Goal: Information Seeking & Learning: Find specific fact

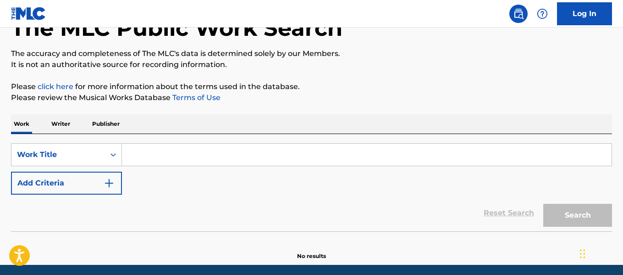
click at [431, 159] on input "Search Form" at bounding box center [367, 155] width 490 height 22
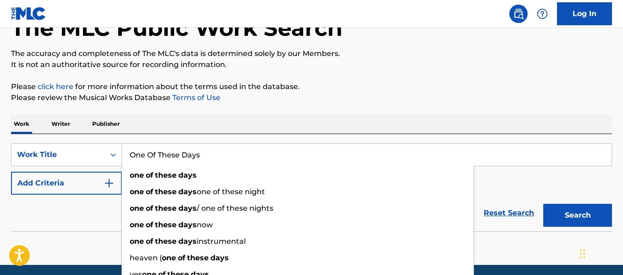
type input "One Of These Days"
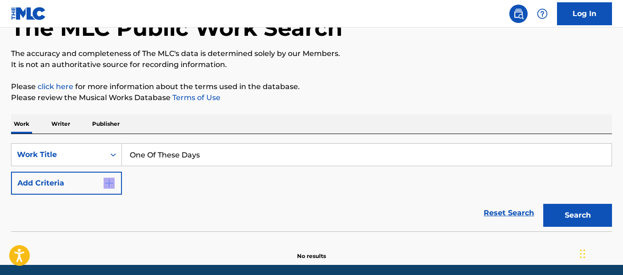
drag, startPoint x: 96, startPoint y: 223, endPoint x: 91, endPoint y: 187, distance: 36.6
click at [91, 187] on form "SearchWithCriteria6db12748-af7d-4251-960f-e09f7b6d986c Work Title One Of These …" at bounding box center [311, 187] width 601 height 88
click at [91, 187] on button "Add Criteria" at bounding box center [66, 183] width 111 height 23
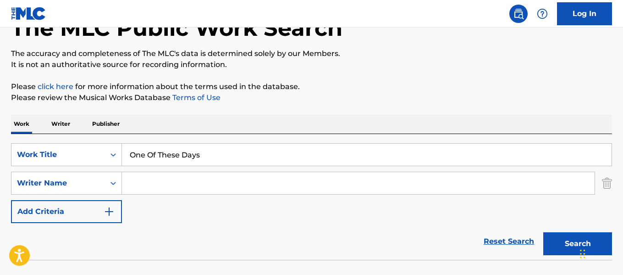
click at [173, 185] on input "Search Form" at bounding box center [358, 183] width 473 height 22
paste input "[PERSON_NAME] [PERSON_NAME]"
type input "[PERSON_NAME] [PERSON_NAME]"
click at [543, 232] on button "Search" at bounding box center [577, 243] width 69 height 23
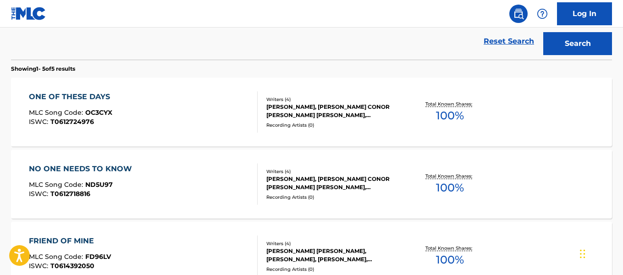
scroll to position [262, 0]
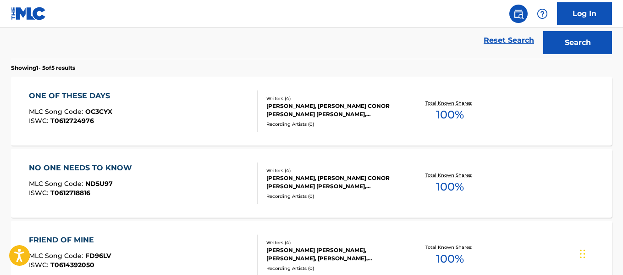
click at [95, 93] on div "ONE OF THESE DAYS" at bounding box center [72, 95] width 86 height 11
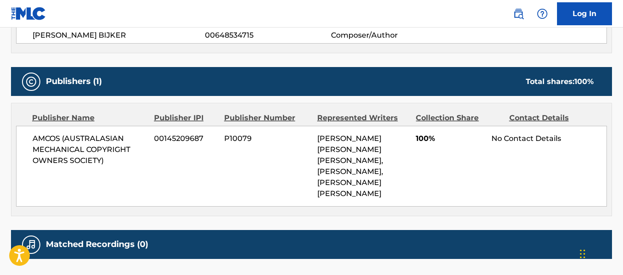
scroll to position [455, 0]
